Goal: Information Seeking & Learning: Learn about a topic

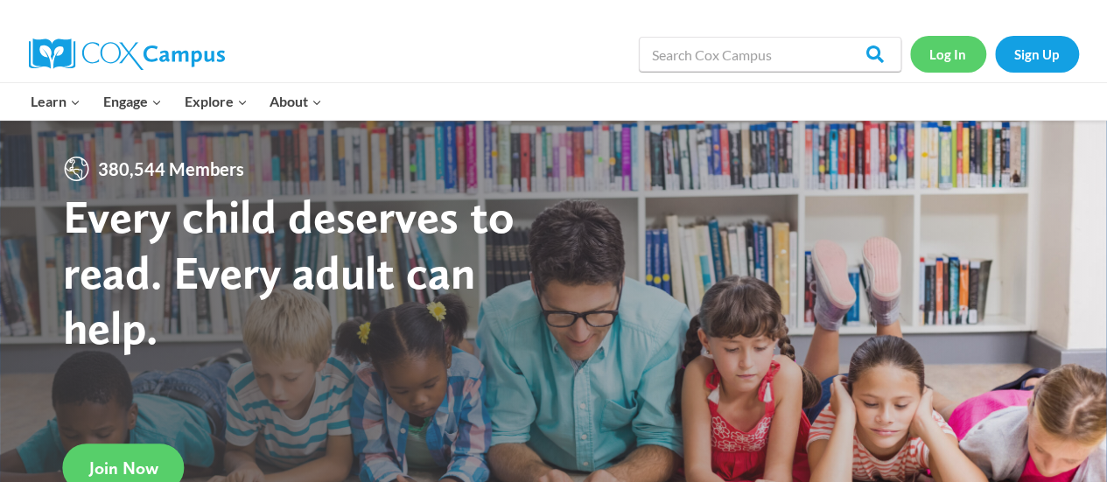
click at [942, 67] on link "Log In" at bounding box center [948, 54] width 76 height 36
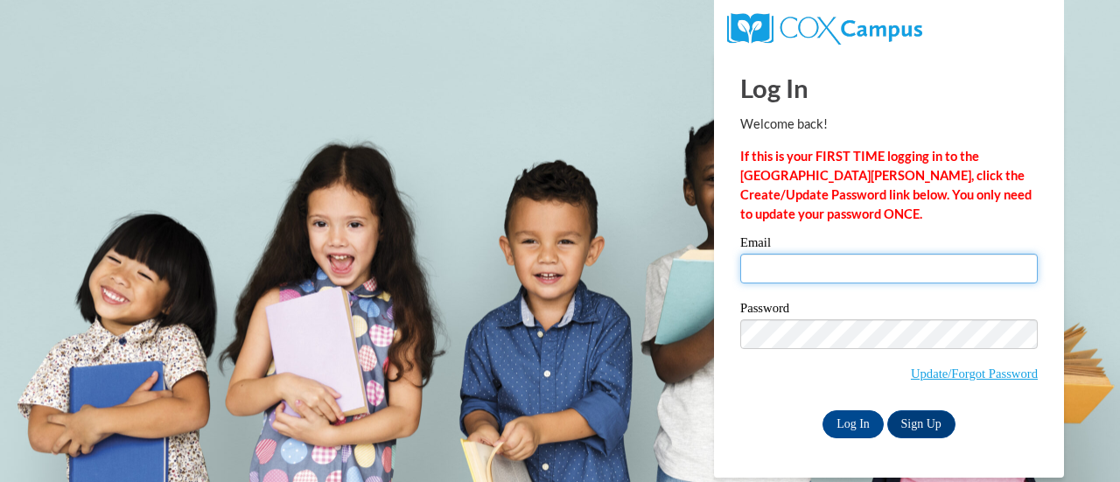
click at [866, 265] on input "Email" at bounding box center [889, 269] width 298 height 30
type input "[EMAIL_ADDRESS][DOMAIN_NAME]"
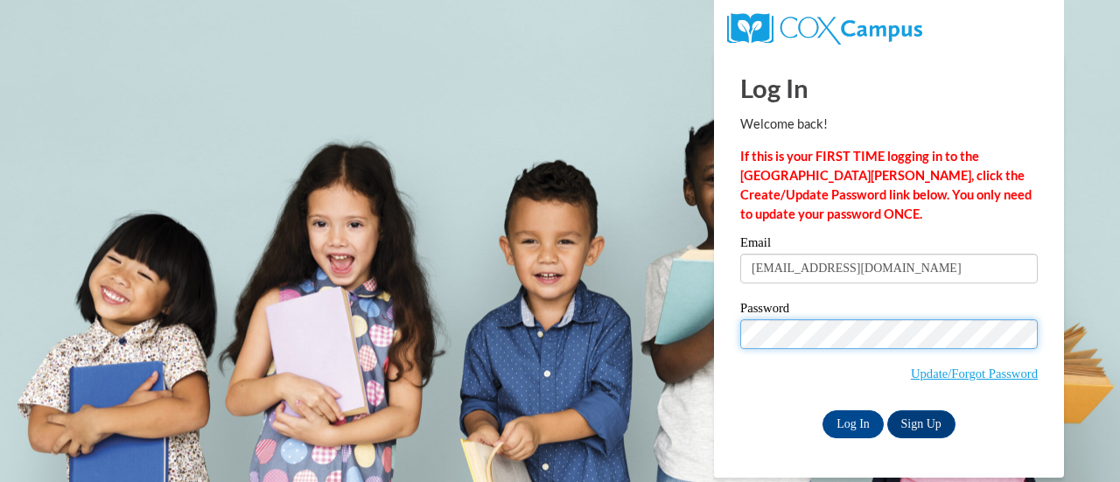
click at [823, 410] on input "Log In" at bounding box center [853, 424] width 61 height 28
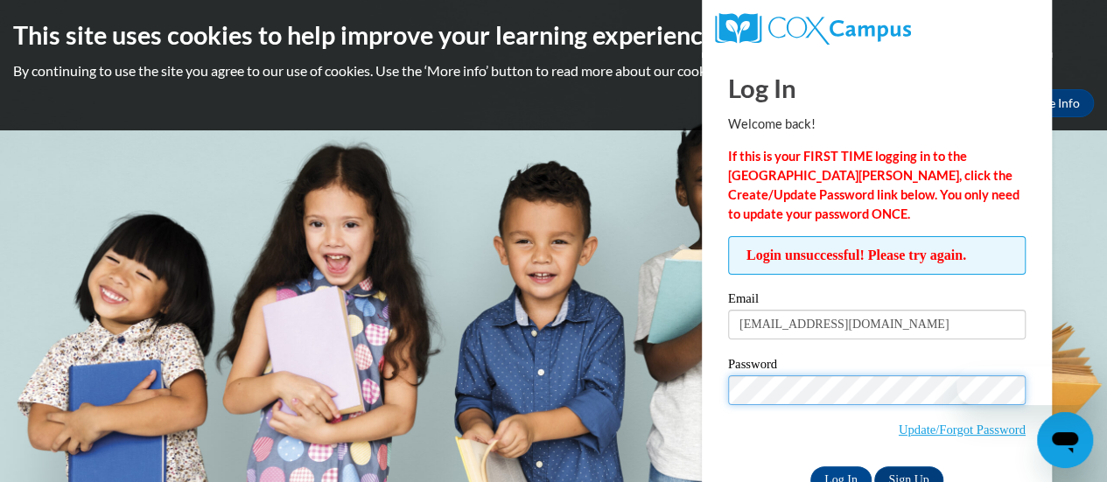
click at [810, 466] on input "Log In" at bounding box center [840, 480] width 61 height 28
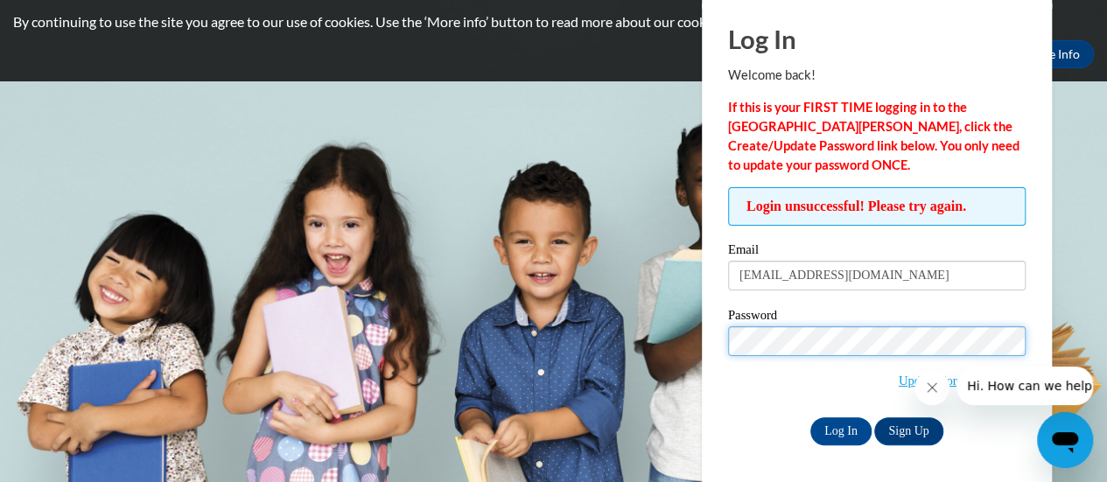
click at [810, 417] on input "Log In" at bounding box center [840, 431] width 61 height 28
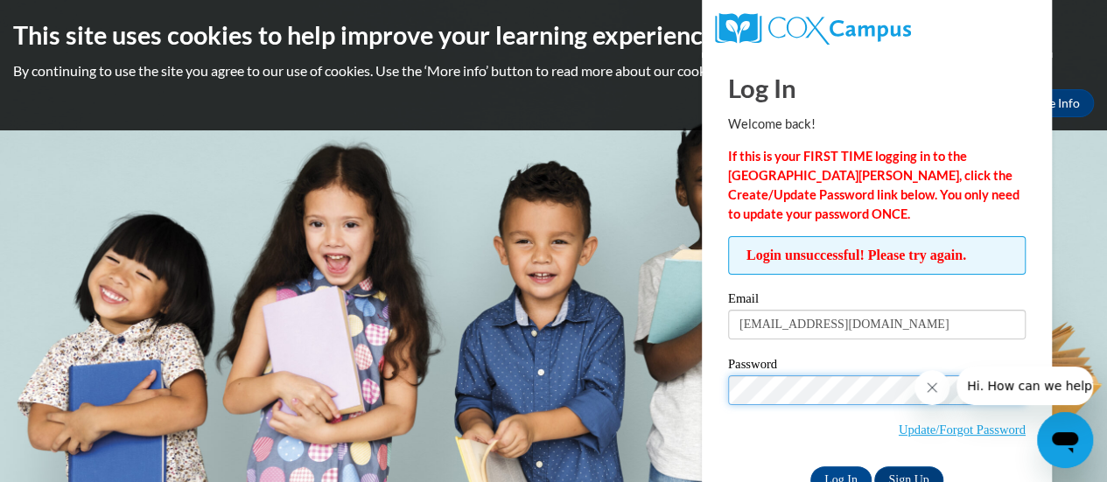
click at [810, 466] on input "Log In" at bounding box center [840, 480] width 61 height 28
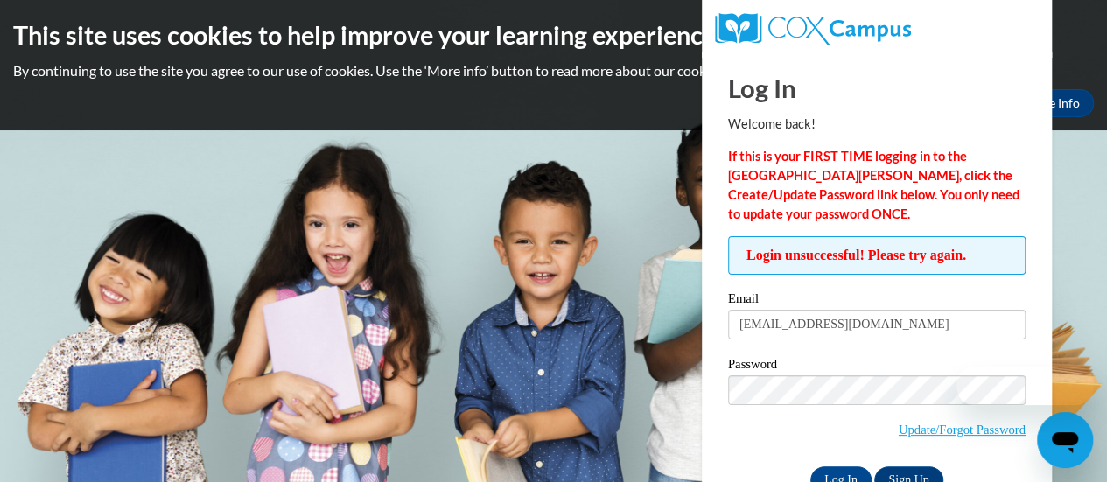
scroll to position [49, 0]
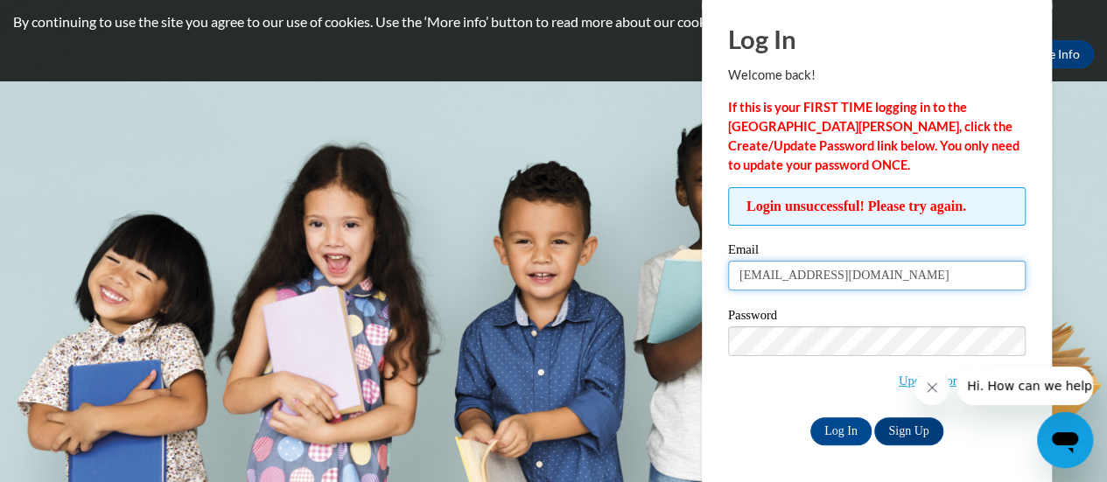
click at [943, 270] on input "katherinebernadette27@gmail.cm" at bounding box center [877, 276] width 298 height 30
type input "[EMAIL_ADDRESS][DOMAIN_NAME]"
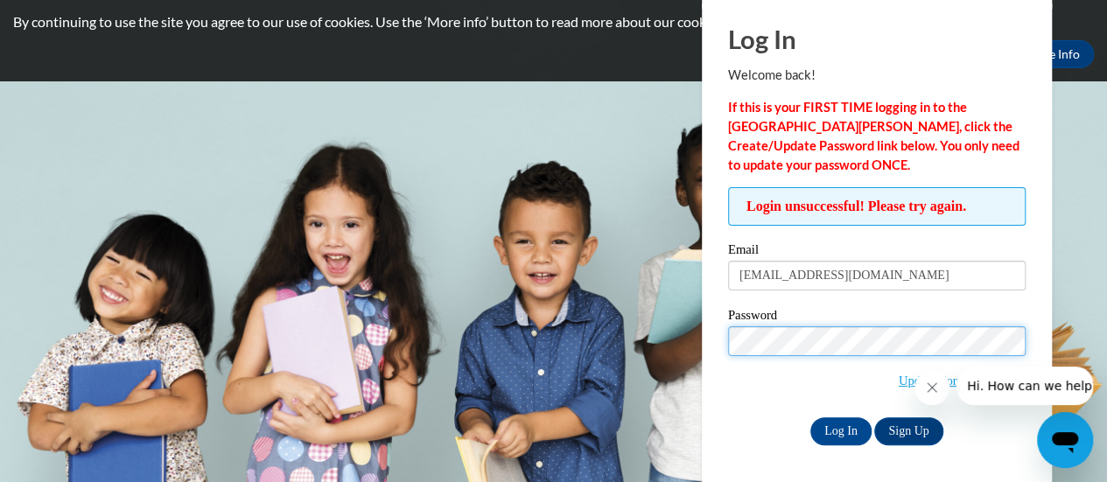
click at [810, 417] on input "Log In" at bounding box center [840, 431] width 61 height 28
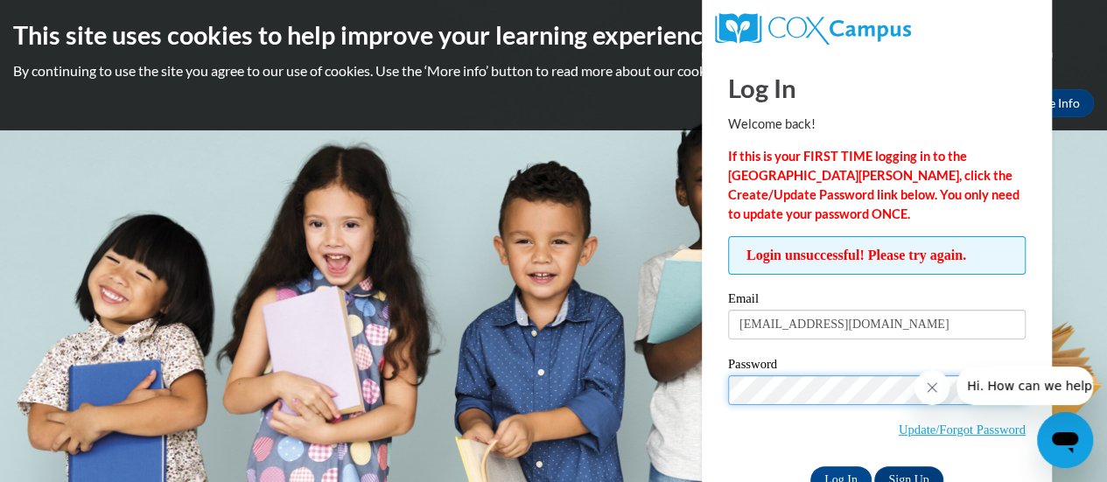
click at [810, 466] on input "Log In" at bounding box center [840, 480] width 61 height 28
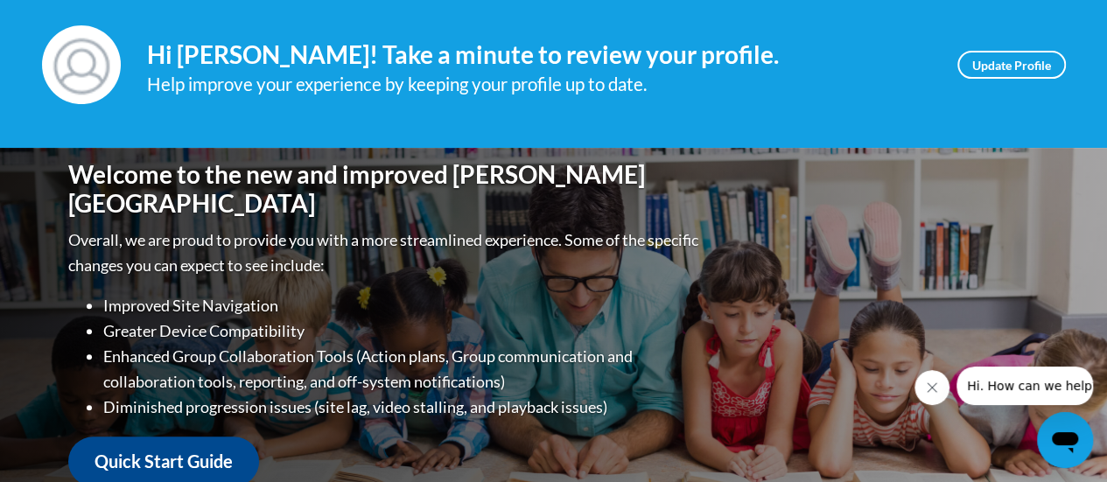
scroll to position [248, 0]
click at [988, 66] on link "Update Profile" at bounding box center [1011, 64] width 109 height 28
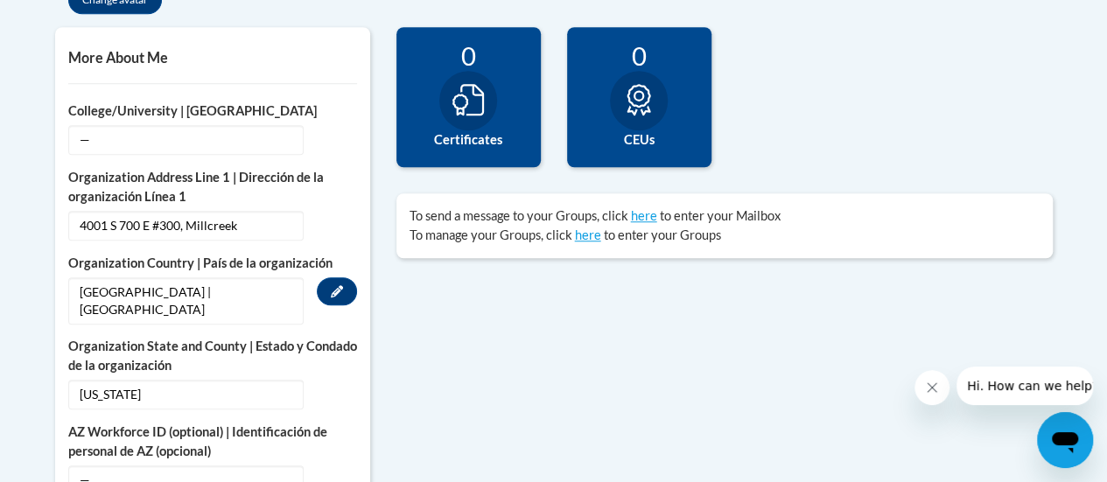
scroll to position [606, 0]
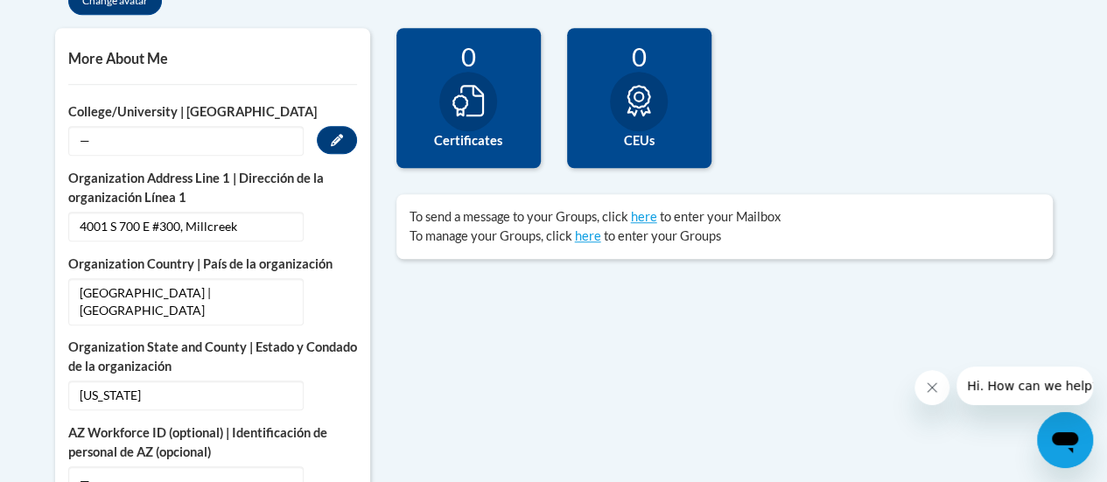
click at [211, 139] on span "—" at bounding box center [185, 141] width 235 height 30
click at [309, 141] on div "— Edit" at bounding box center [212, 141] width 289 height 30
click at [323, 143] on button "Edit" at bounding box center [337, 140] width 40 height 28
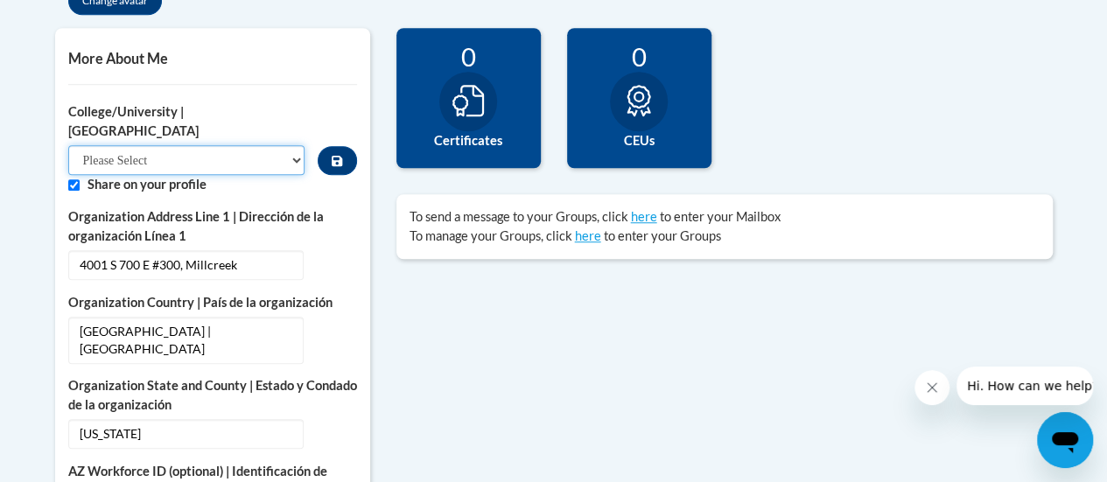
click at [217, 145] on select "Please Select College/University Staff | Empleado universitario College/Univers…" at bounding box center [186, 160] width 237 height 30
select select "99b32b07-cffc-426c-8bf6-0cd77760d84b"
click at [68, 145] on select "Please Select College/University Staff | Empleado universitario College/Univers…" at bounding box center [186, 160] width 237 height 30
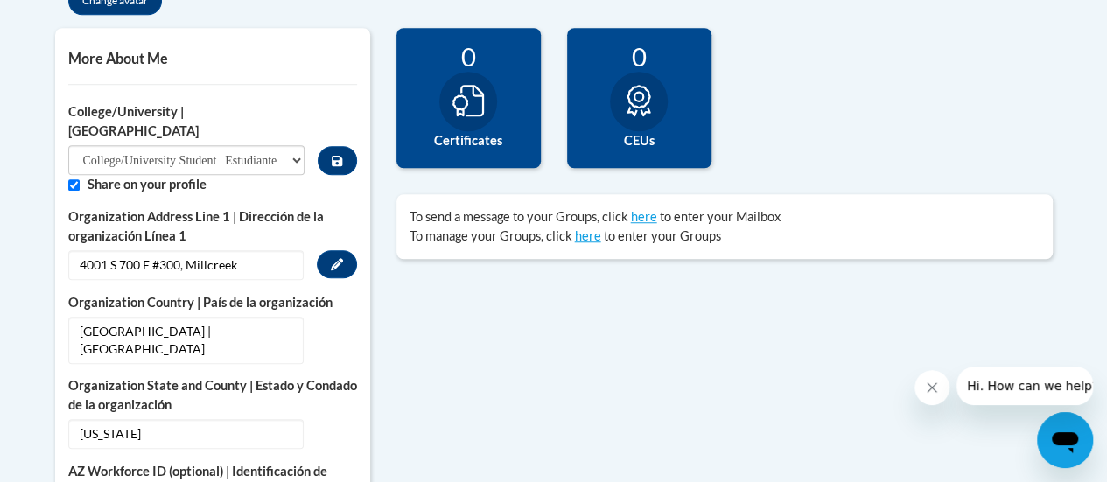
click at [174, 250] on span "4001 S 700 E #300, Millcreek" at bounding box center [185, 265] width 235 height 30
click at [317, 250] on button "Edit" at bounding box center [337, 264] width 40 height 28
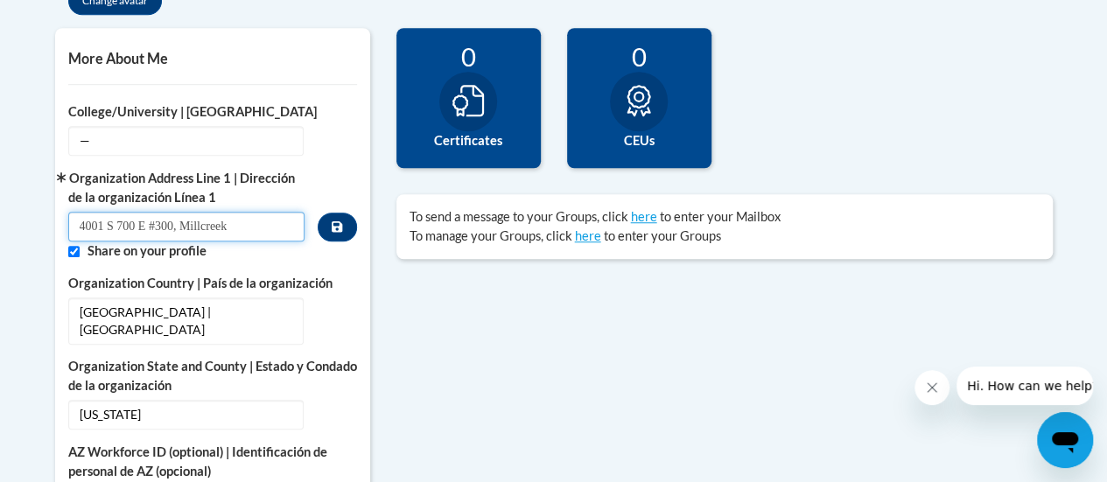
click at [268, 237] on input "4001 S 700 E #300, Millcreek" at bounding box center [186, 227] width 237 height 30
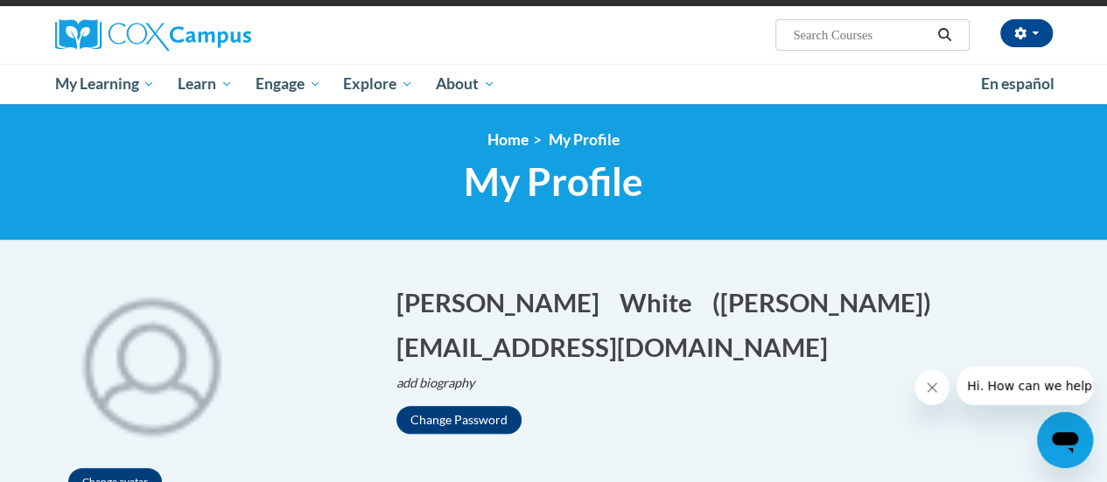
scroll to position [0, 0]
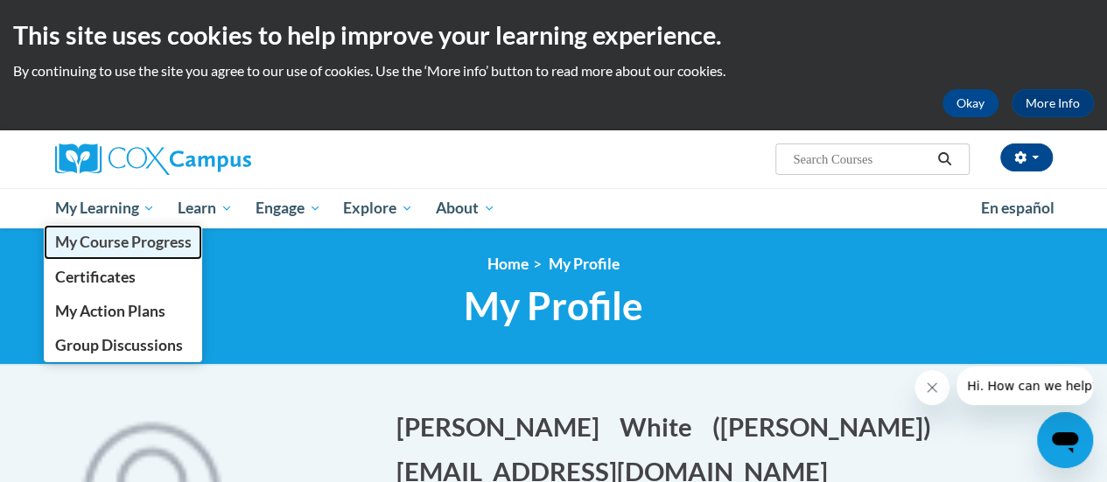
click at [114, 249] on span "My Course Progress" at bounding box center [122, 242] width 137 height 18
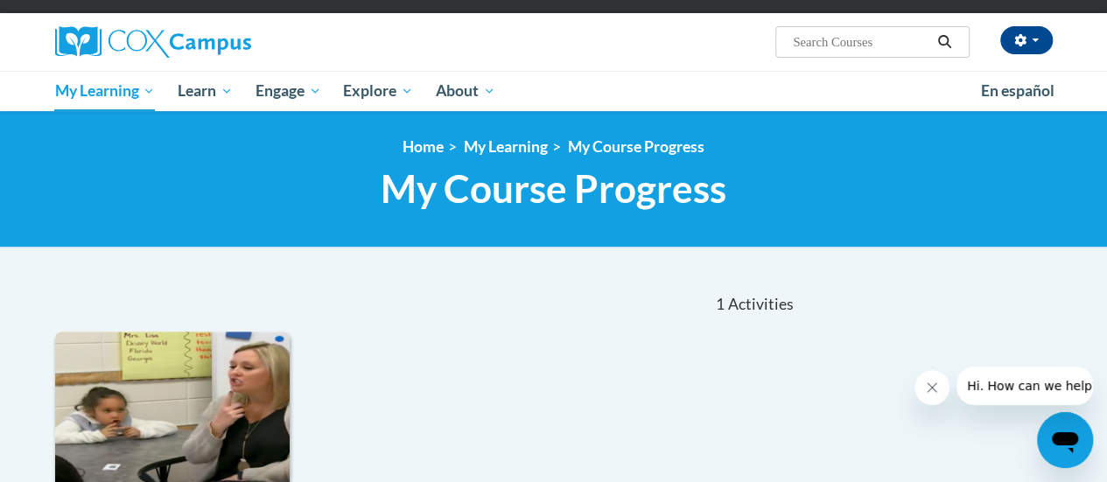
scroll to position [516, 0]
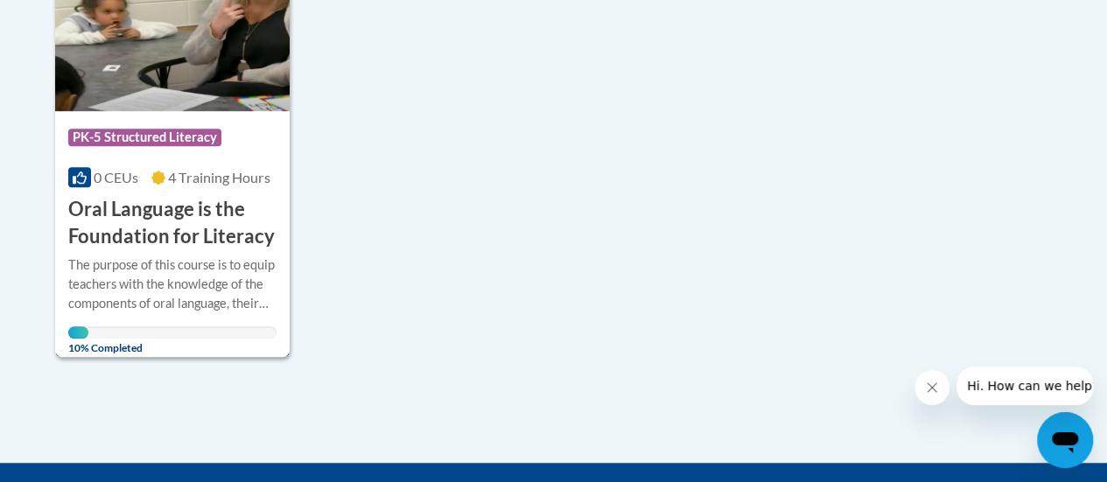
click at [159, 232] on h3 "Oral Language is the Foundation for Literacy" at bounding box center [172, 223] width 208 height 54
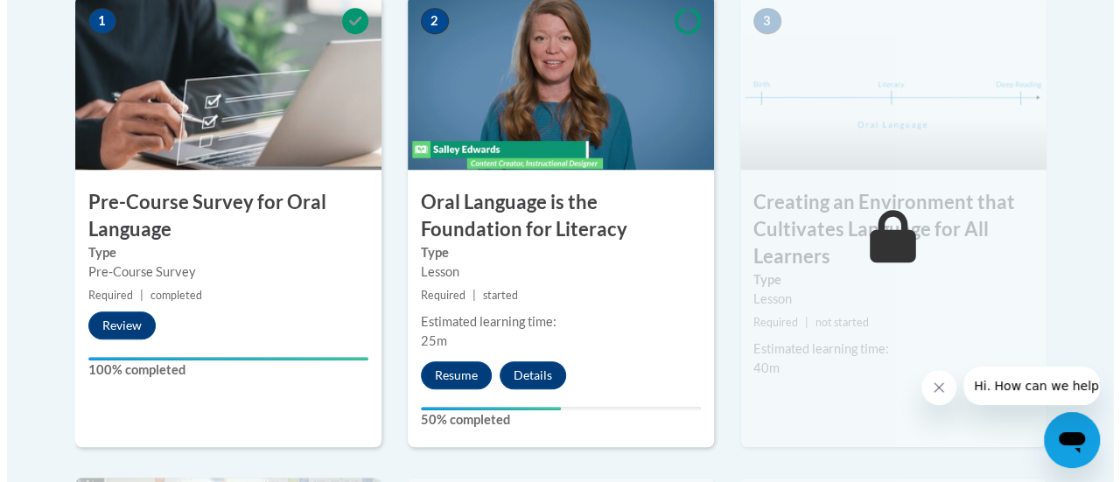
scroll to position [635, 0]
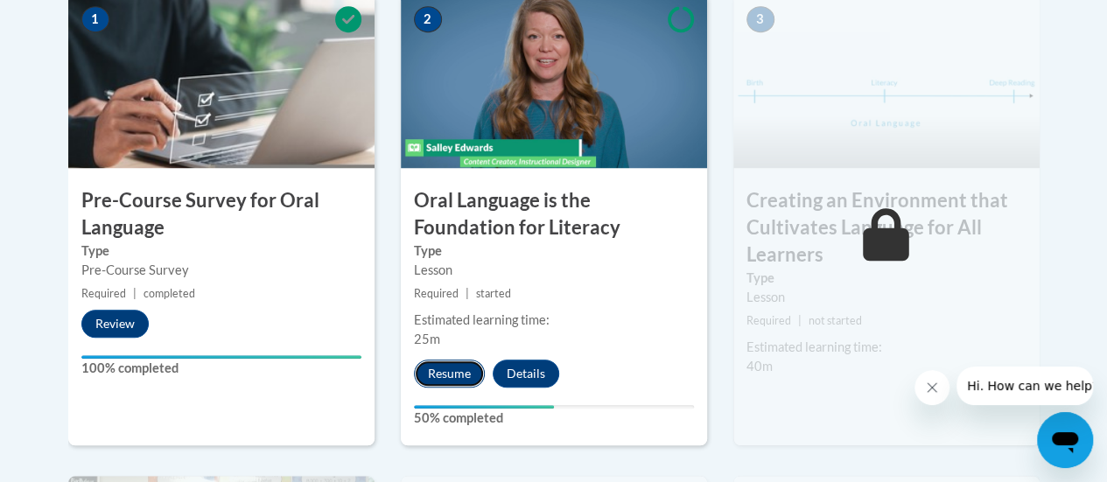
click at [459, 372] on button "Resume" at bounding box center [449, 374] width 71 height 28
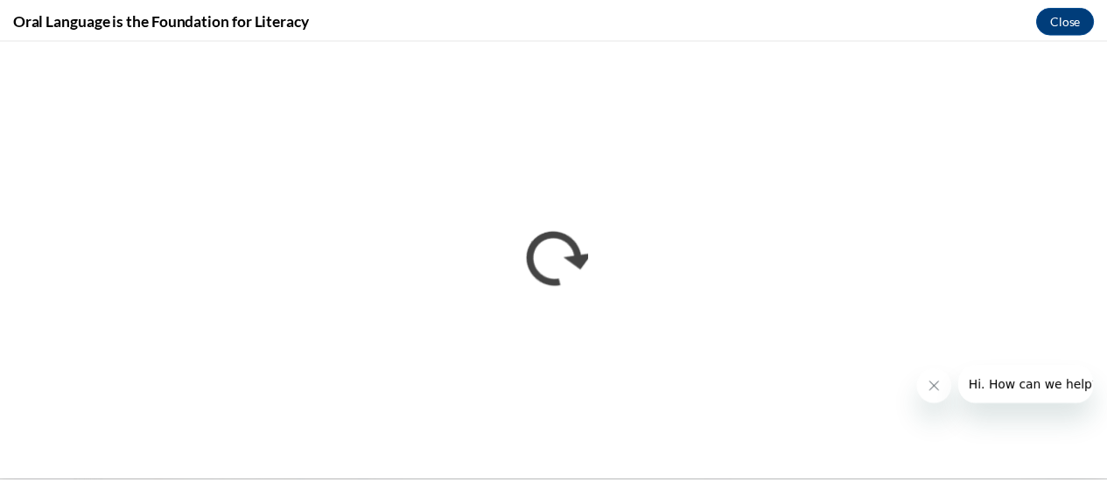
scroll to position [0, 0]
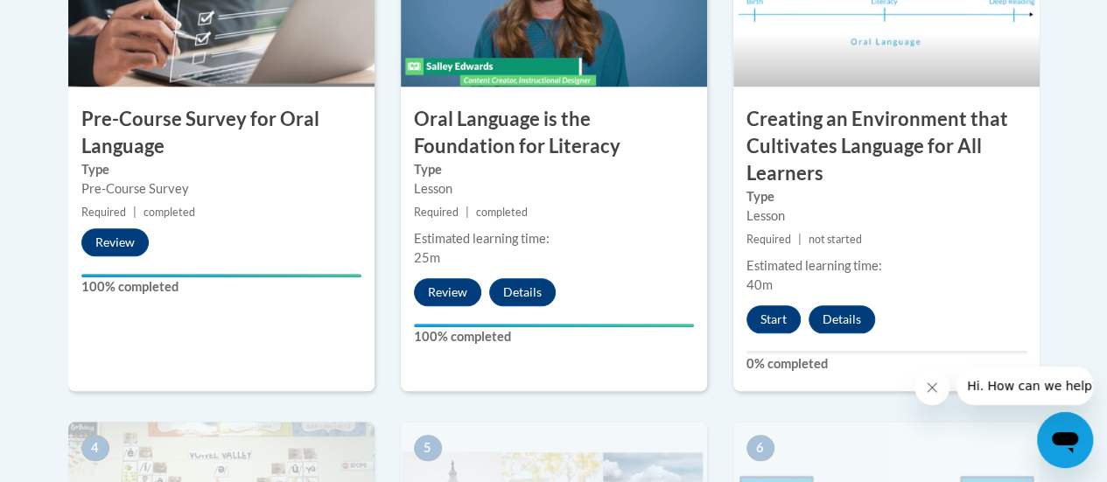
scroll to position [714, 0]
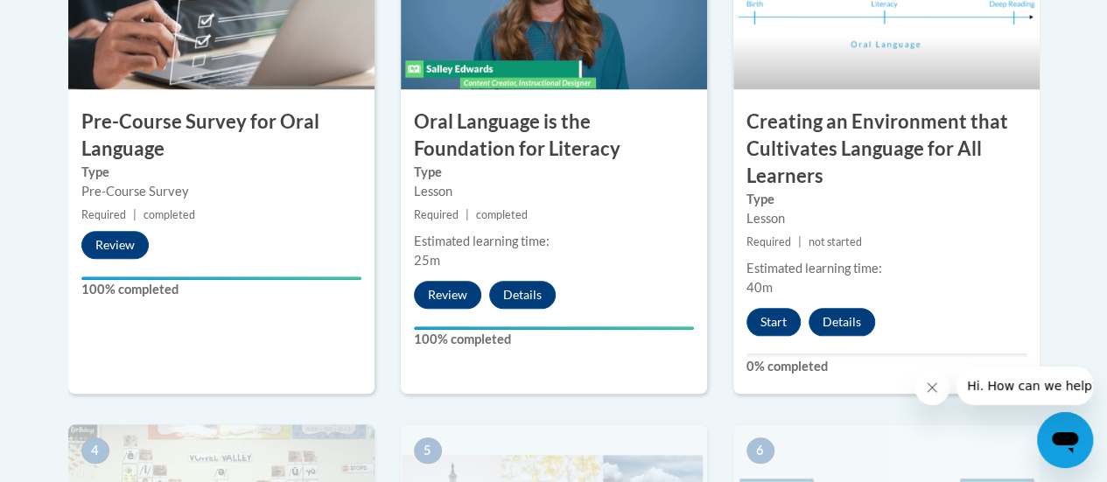
drag, startPoint x: 0, startPoint y: 0, endPoint x: 641, endPoint y: 305, distance: 710.4
click at [641, 305] on div "2 Oral Language is the Foundation for Literacy Type Lesson Required | completed…" at bounding box center [554, 154] width 306 height 480
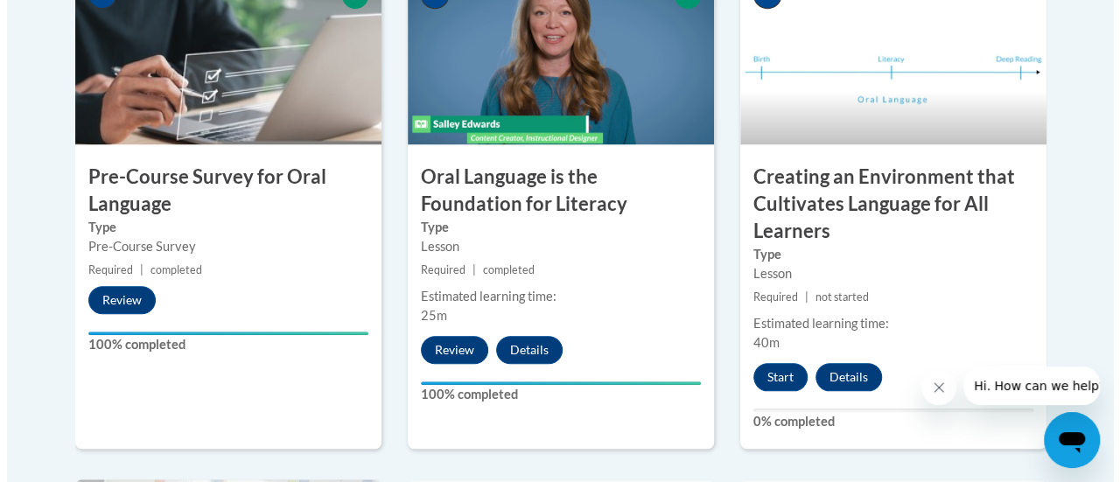
scroll to position [658, 0]
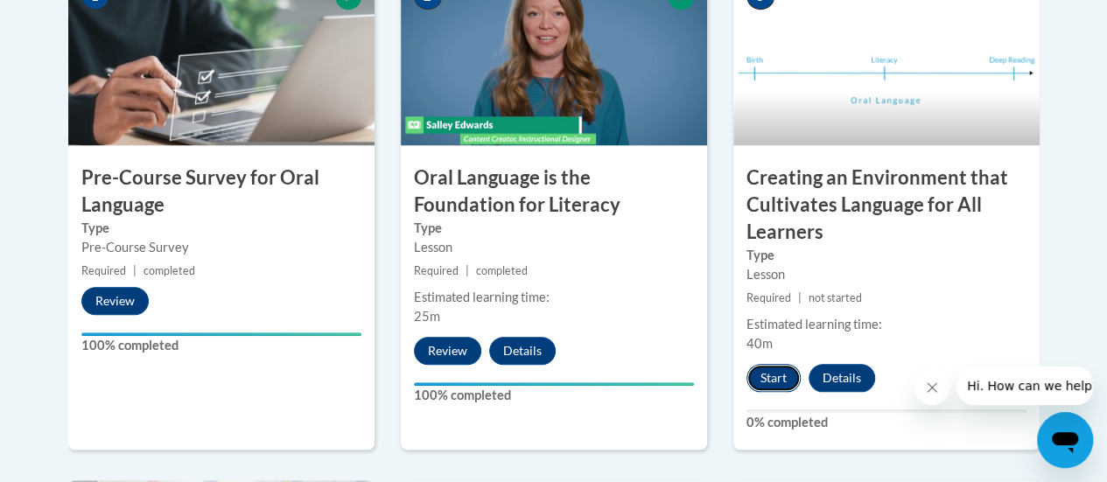
click at [783, 377] on button "Start" at bounding box center [773, 378] width 54 height 28
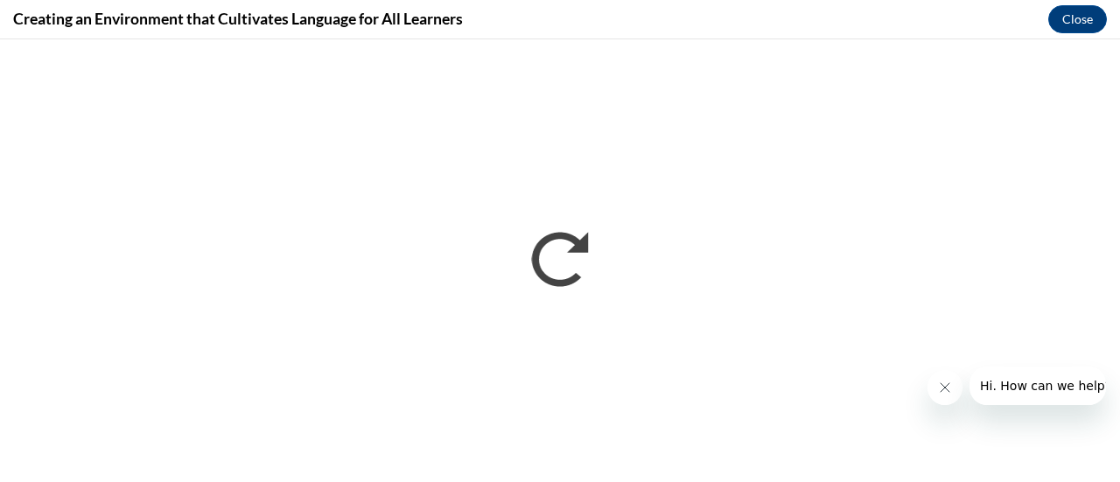
scroll to position [0, 0]
click at [964, 398] on div at bounding box center [1017, 386] width 179 height 39
click at [944, 386] on icon "Close message from company" at bounding box center [944, 388] width 14 height 14
